Goal: Find contact information: Find contact information

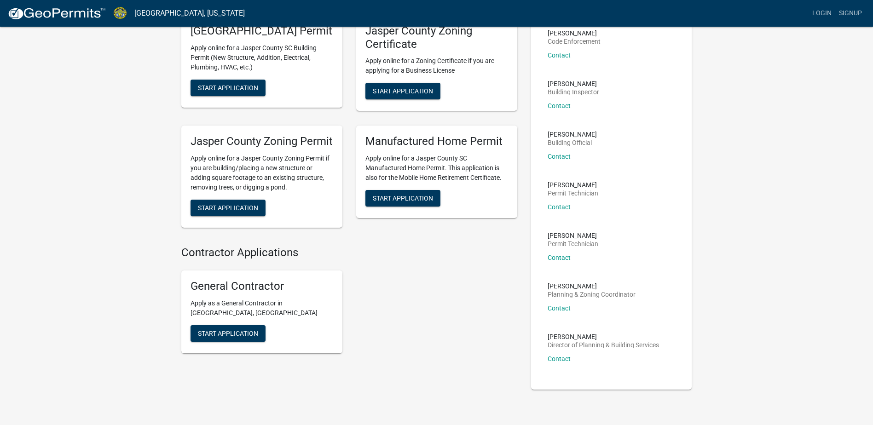
scroll to position [92, 0]
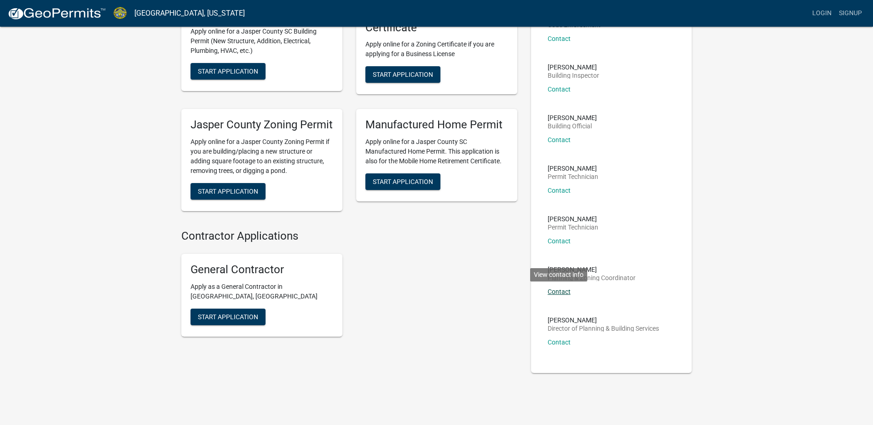
click at [562, 289] on link "Contact" at bounding box center [559, 291] width 23 height 7
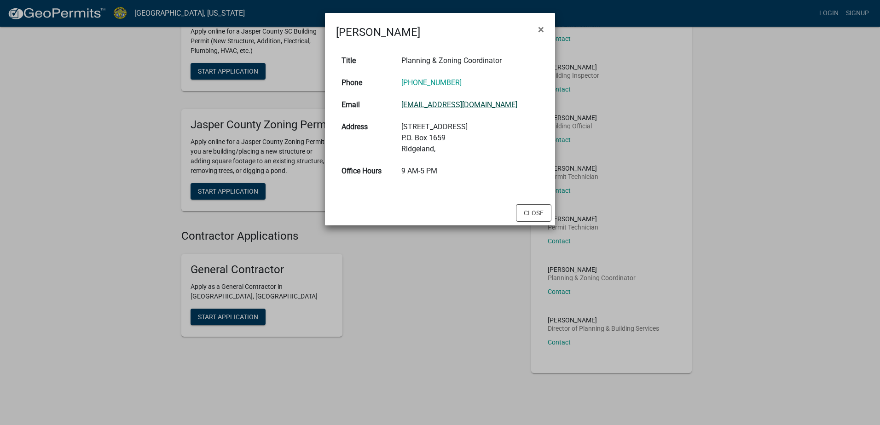
drag, startPoint x: 477, startPoint y: 104, endPoint x: 410, endPoint y: 106, distance: 66.3
click at [410, 106] on link "[EMAIL_ADDRESS][DOMAIN_NAME]" at bounding box center [459, 104] width 116 height 9
drag, startPoint x: 407, startPoint y: 105, endPoint x: 498, endPoint y: 111, distance: 91.8
click at [498, 111] on td "[EMAIL_ADDRESS][DOMAIN_NAME]" at bounding box center [470, 105] width 148 height 22
drag, startPoint x: 498, startPoint y: 111, endPoint x: 489, endPoint y: 107, distance: 10.5
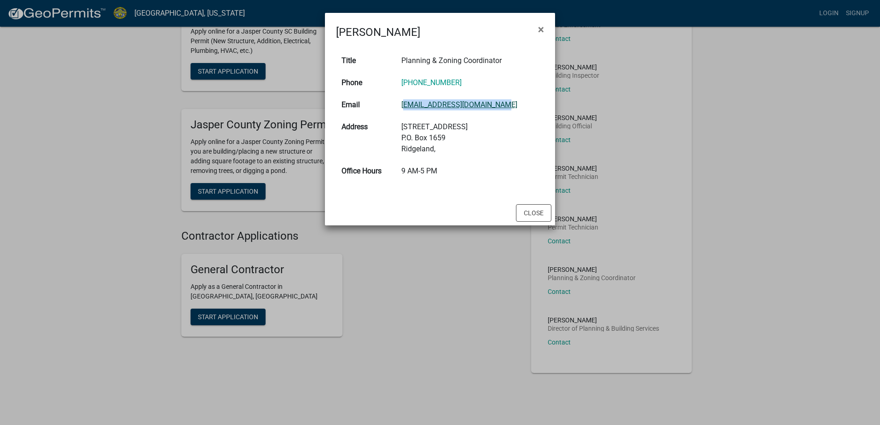
copy link "[EMAIL_ADDRESS][DOMAIN_NAME]"
click at [548, 220] on button "Close" at bounding box center [533, 212] width 35 height 17
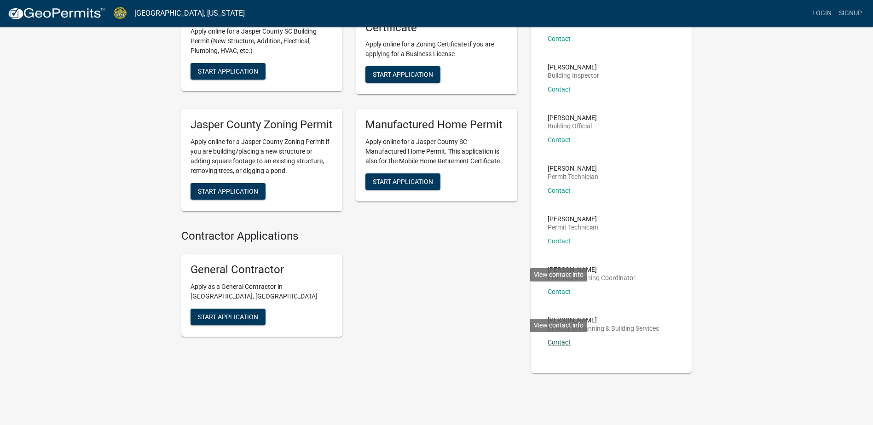
click at [565, 343] on link "Contact" at bounding box center [559, 342] width 23 height 7
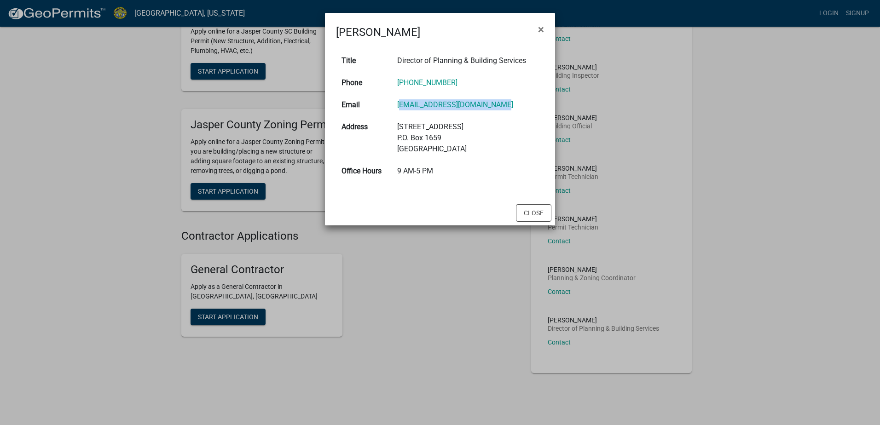
drag, startPoint x: 494, startPoint y: 105, endPoint x: 397, endPoint y: 108, distance: 97.6
click at [397, 108] on td "[EMAIL_ADDRESS][DOMAIN_NAME]" at bounding box center [468, 105] width 152 height 22
drag, startPoint x: 397, startPoint y: 108, endPoint x: 403, endPoint y: 104, distance: 7.4
copy link "[EMAIL_ADDRESS][DOMAIN_NAME]"
click at [538, 29] on span "×" at bounding box center [541, 29] width 6 height 13
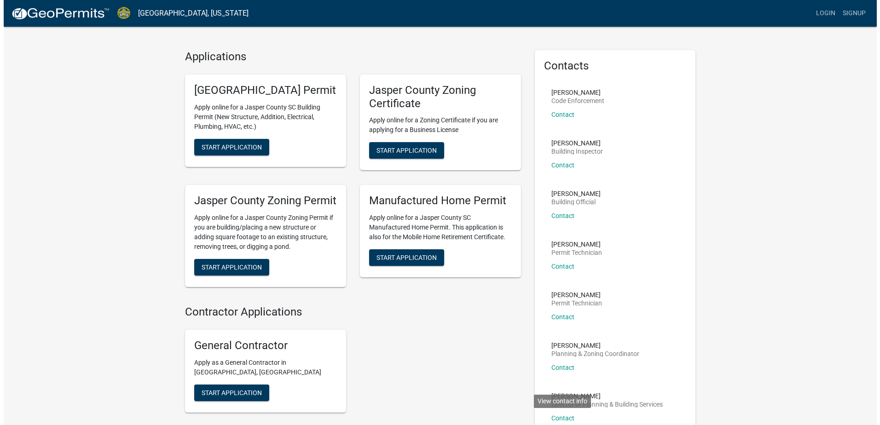
scroll to position [0, 0]
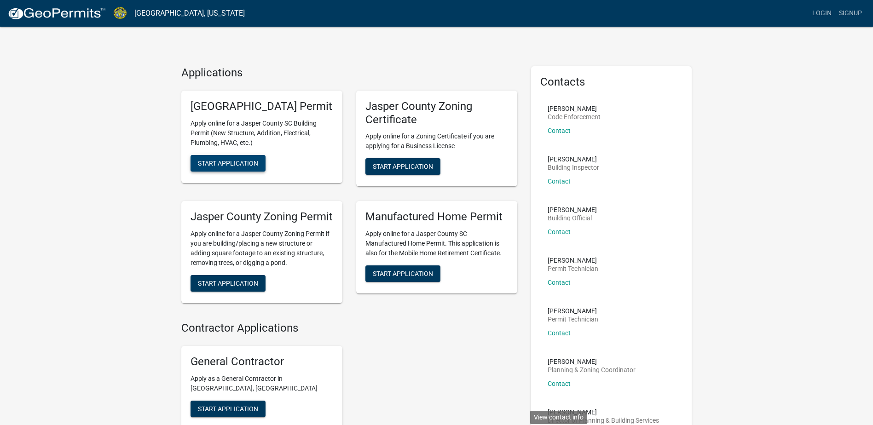
click at [239, 172] on button "Start Application" at bounding box center [227, 163] width 75 height 17
